Goal: Transaction & Acquisition: Purchase product/service

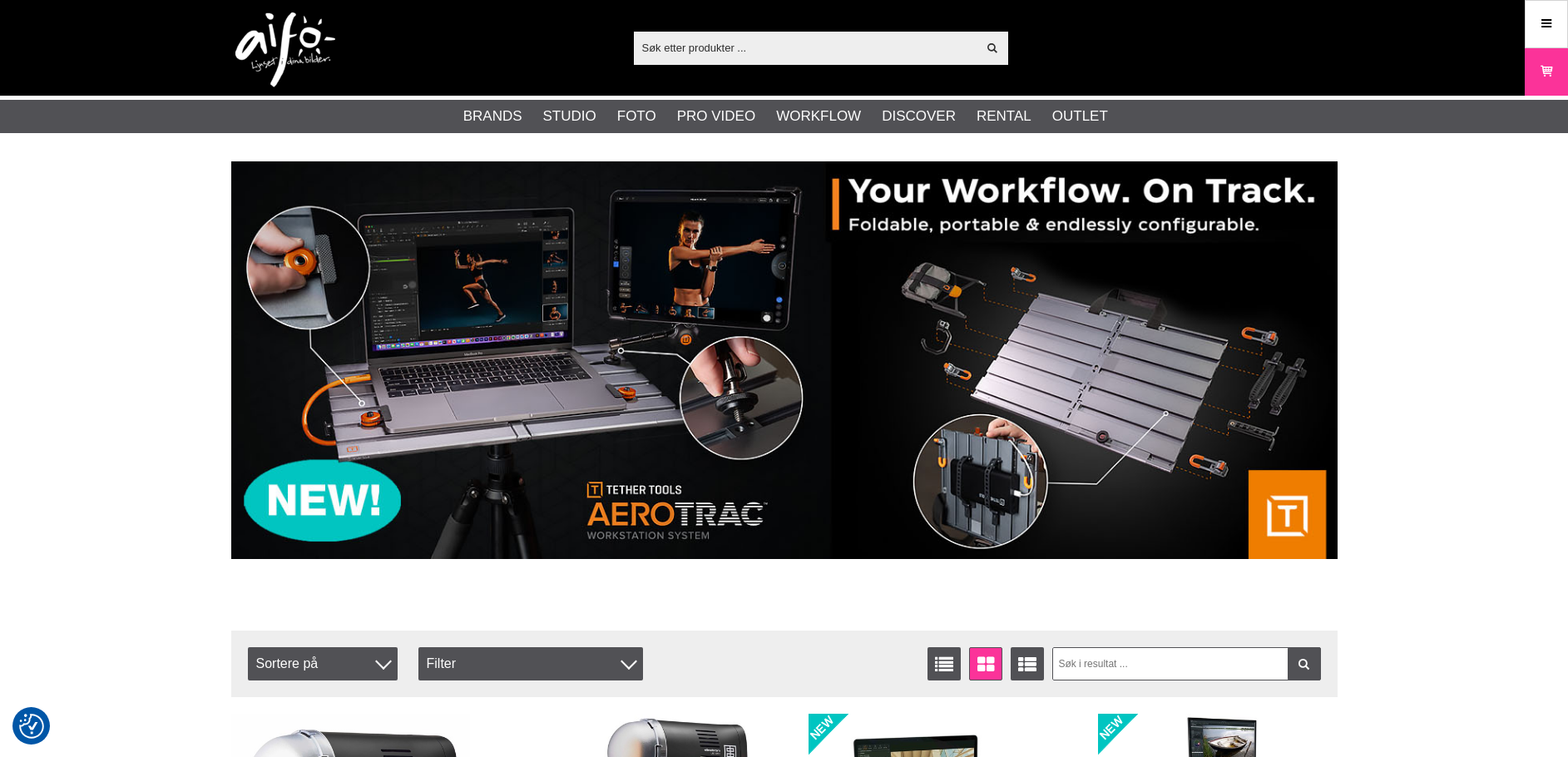
click at [831, 38] on input "text" at bounding box center [806, 47] width 344 height 25
paste input "[DOMAIN_NAME]"
type input "[DOMAIN_NAME]"
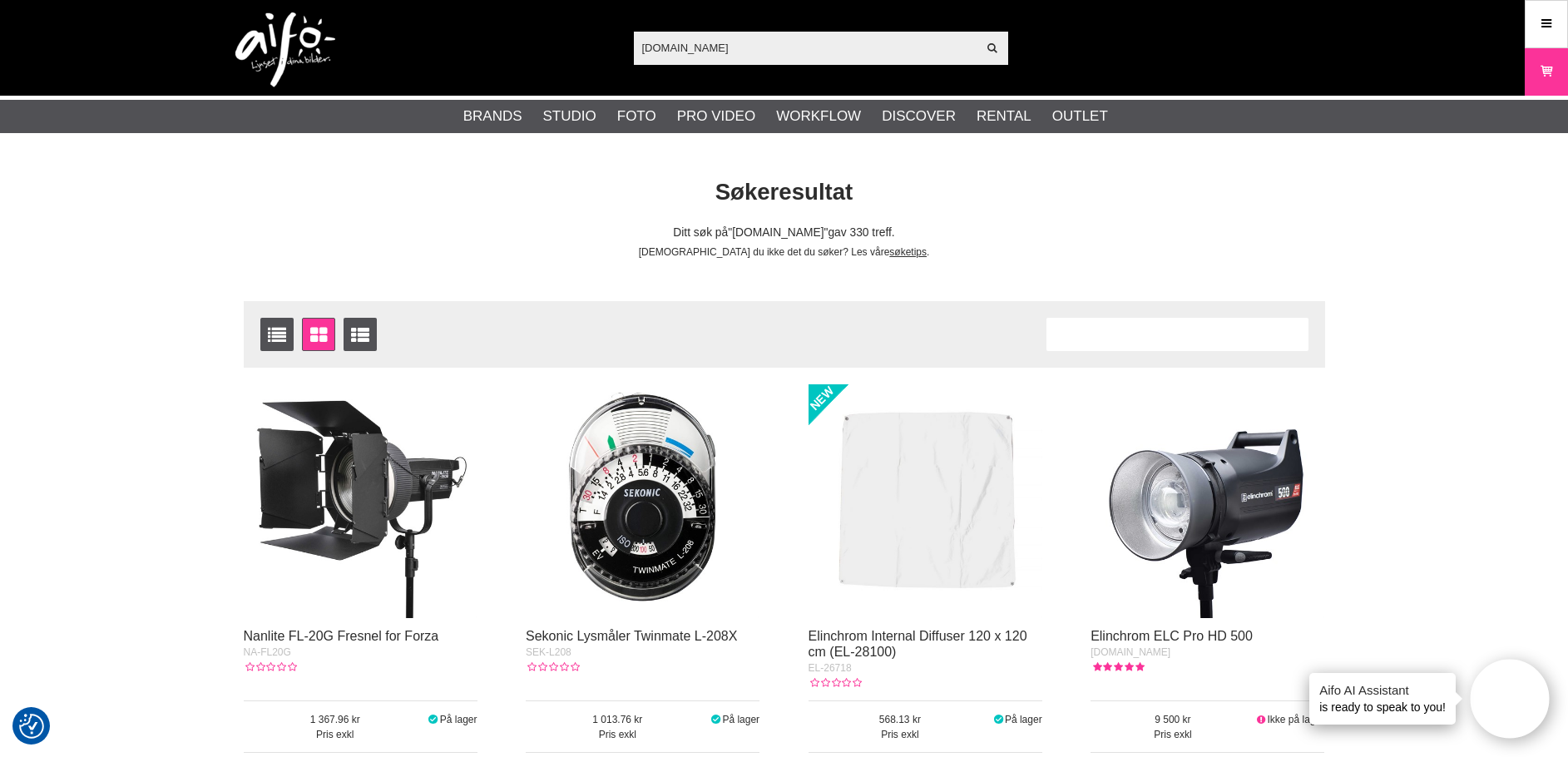
scroll to position [83, 0]
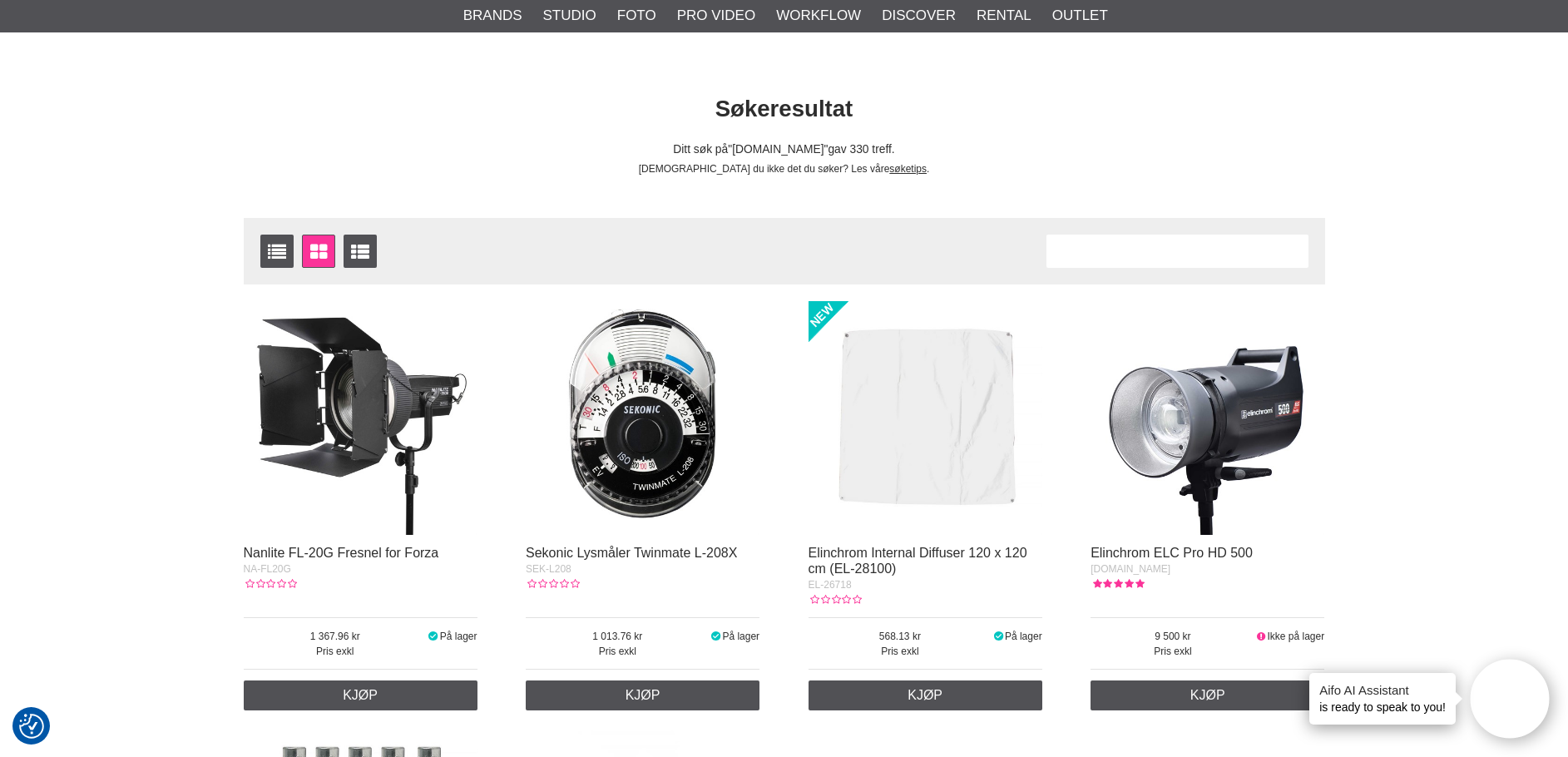
click at [1205, 454] on img at bounding box center [1207, 418] width 234 height 234
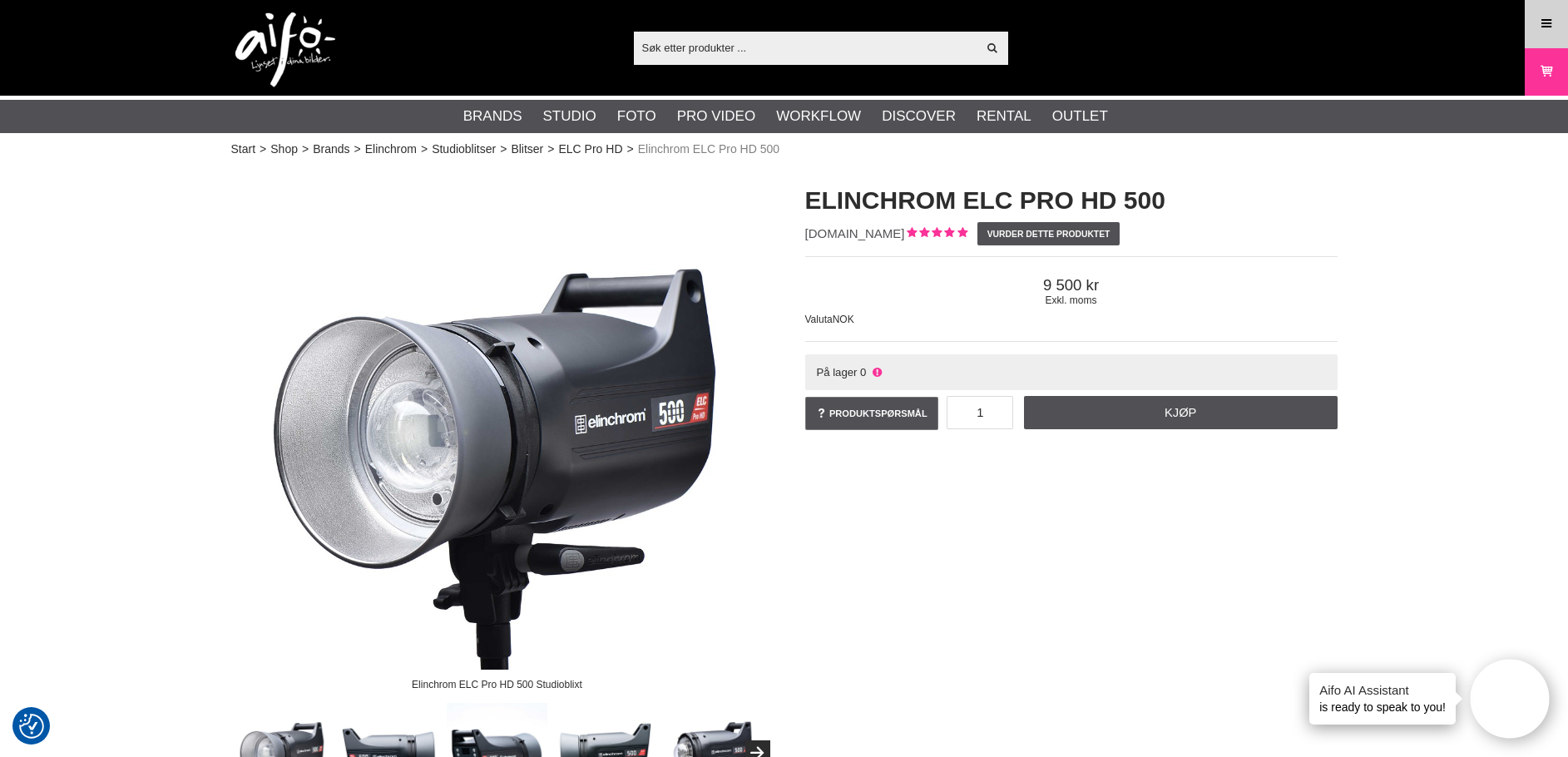
click at [1556, 5] on link "Menu" at bounding box center [1546, 24] width 42 height 39
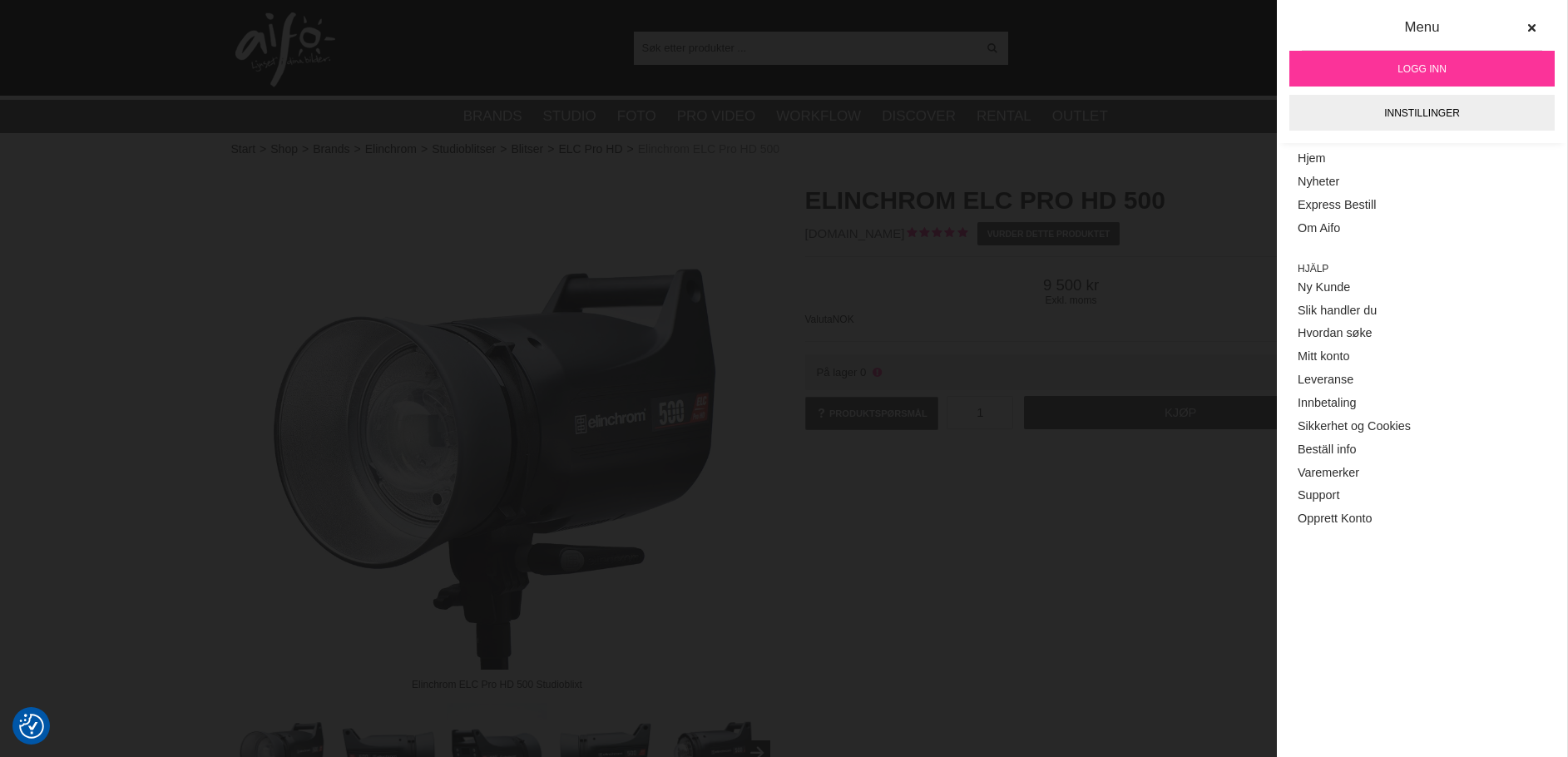
click at [1406, 74] on span "Logg inn" at bounding box center [1422, 68] width 49 height 15
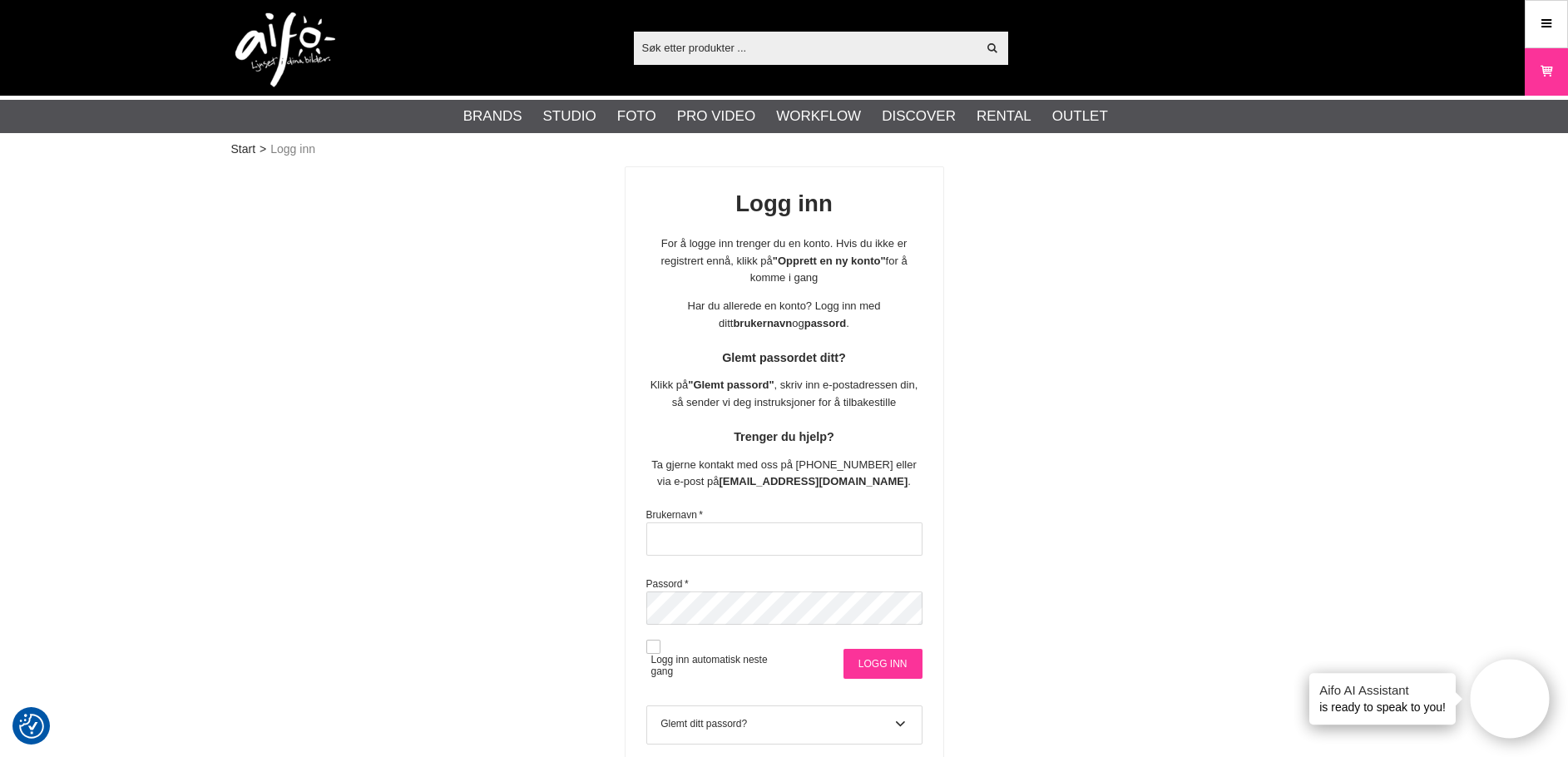
type input "stavanger"
click at [894, 660] on input "Logg inn" at bounding box center [882, 664] width 79 height 30
